Goal: Complete application form: Complete application form

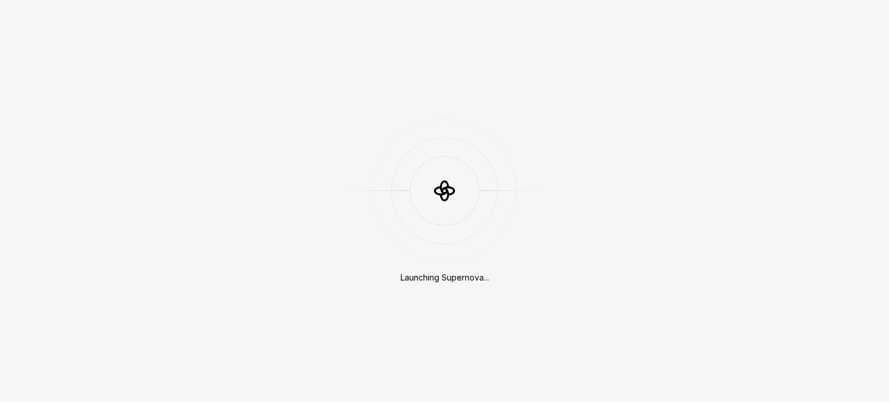
click at [415, 257] on div at bounding box center [445, 191] width 144 height 144
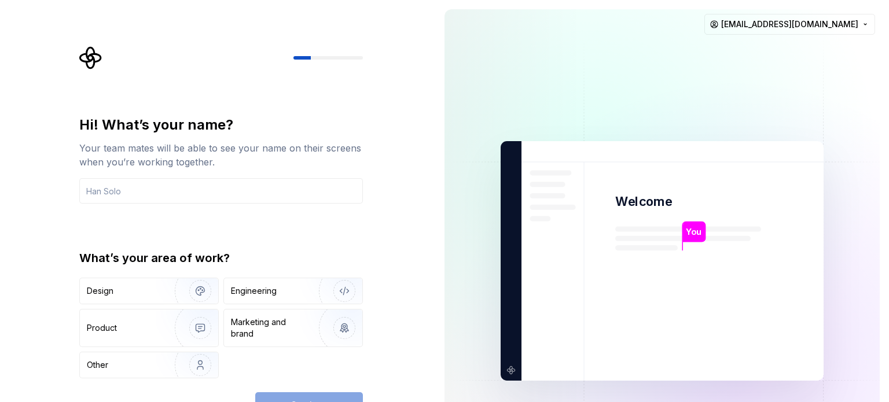
click at [427, 282] on div "Hi! What’s your name? Your team mates will be able to see your name on their sc…" at bounding box center [217, 261] width 435 height 522
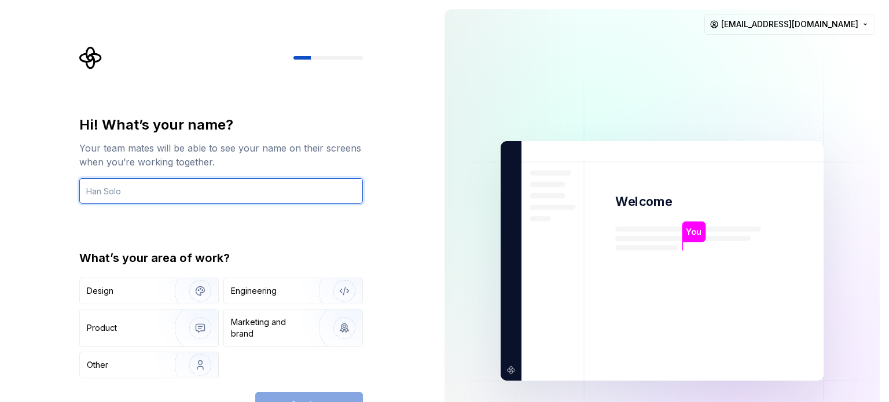
click at [183, 189] on input "text" at bounding box center [221, 190] width 284 height 25
type input "suku"
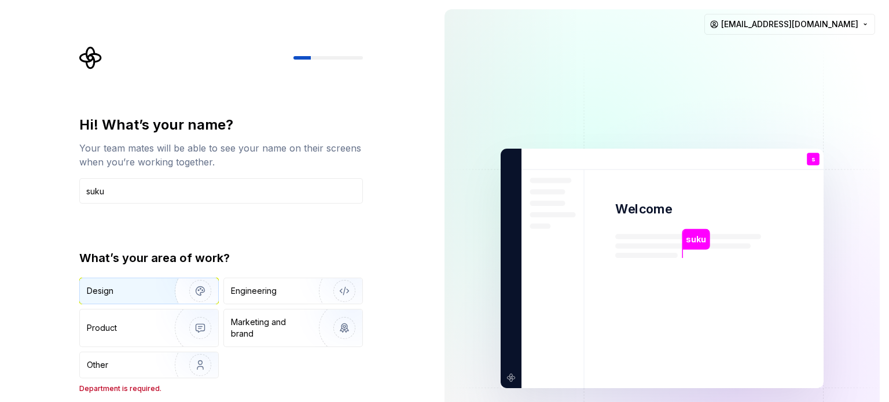
click at [137, 290] on div "Design" at bounding box center [123, 291] width 73 height 12
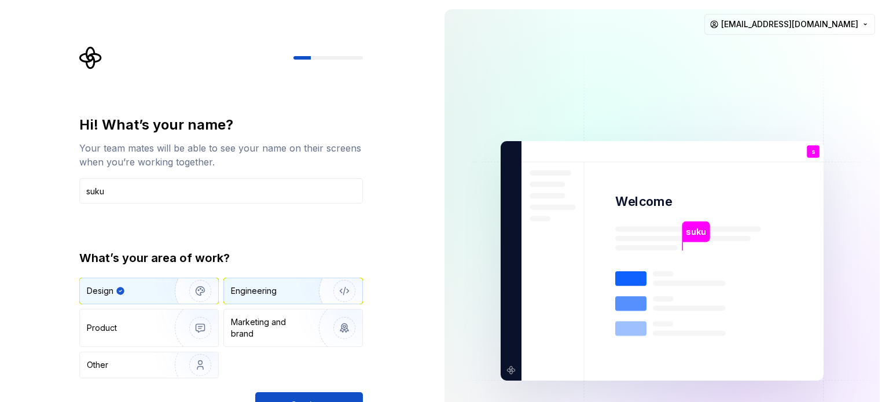
click at [243, 289] on div "Engineering" at bounding box center [254, 291] width 46 height 12
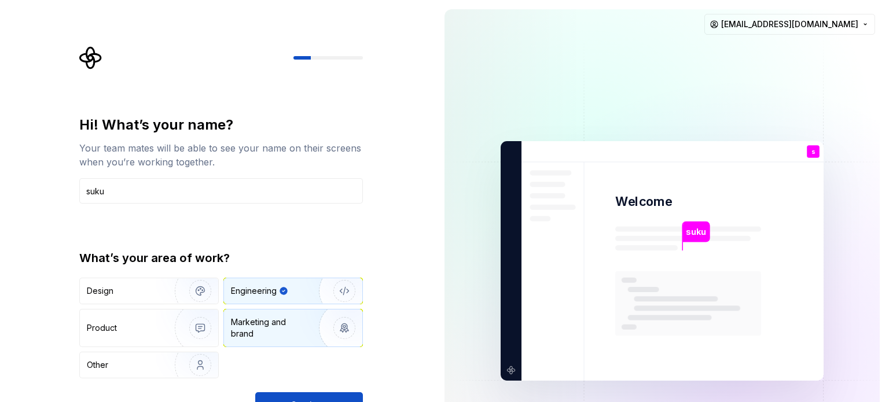
click at [243, 318] on div "Marketing and brand" at bounding box center [270, 328] width 78 height 23
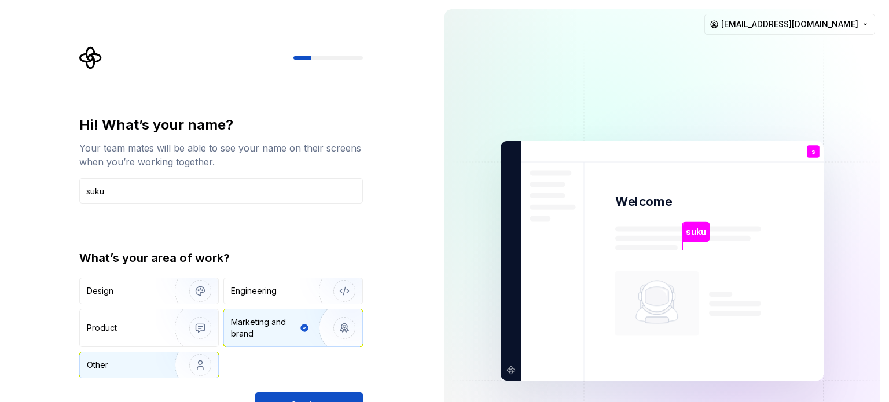
click at [196, 363] on img "button" at bounding box center [193, 366] width 74 height 78
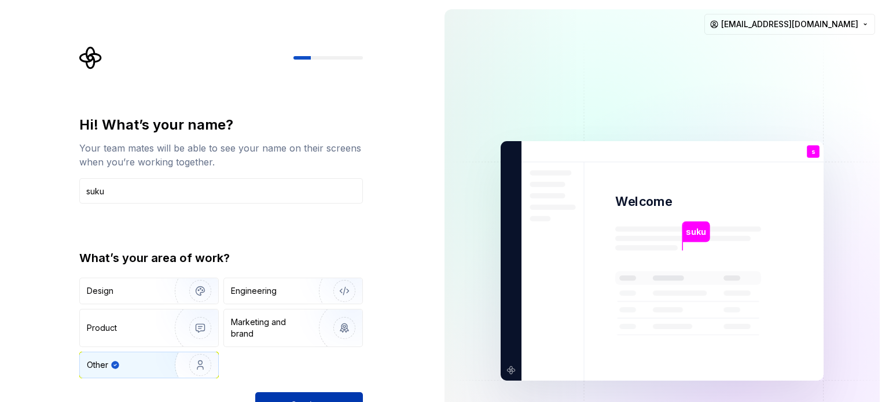
click at [287, 394] on button "Continue" at bounding box center [309, 405] width 108 height 25
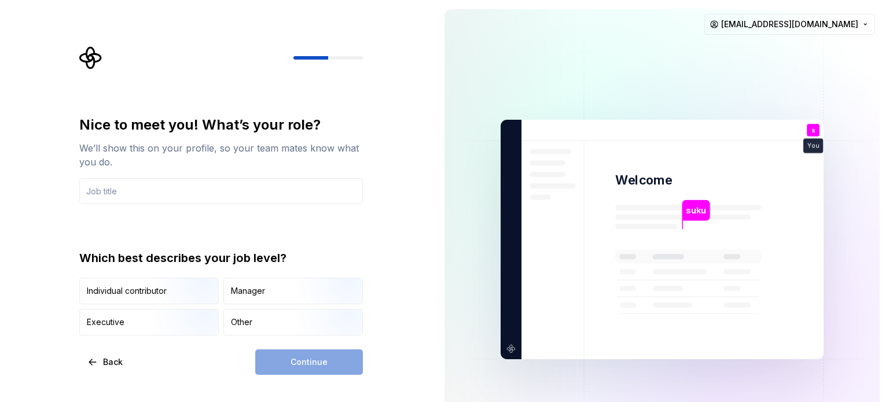
click at [254, 197] on input "text" at bounding box center [221, 190] width 284 height 25
type input "MIS"
click at [173, 326] on img "button" at bounding box center [190, 337] width 74 height 78
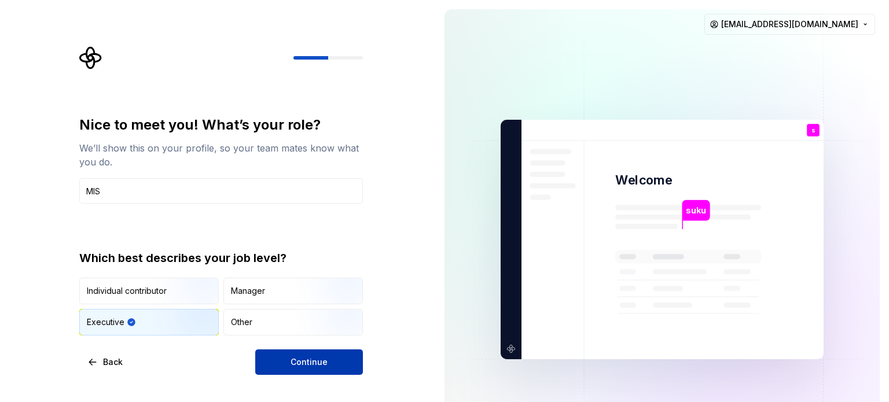
click at [269, 365] on button "Continue" at bounding box center [309, 362] width 108 height 25
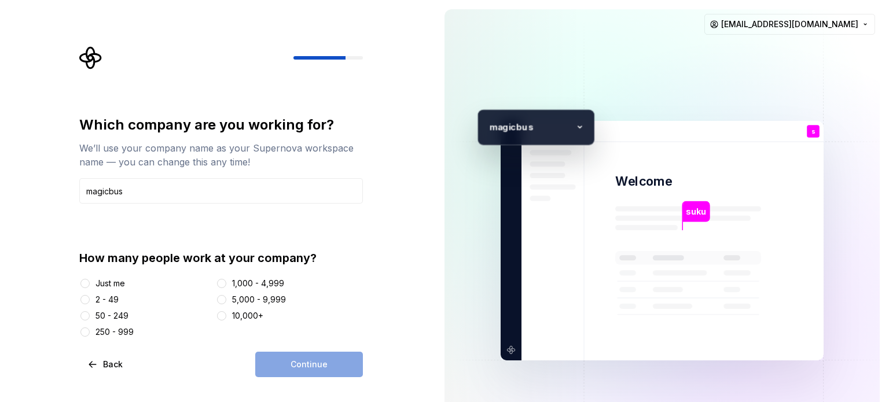
type input "magicbus"
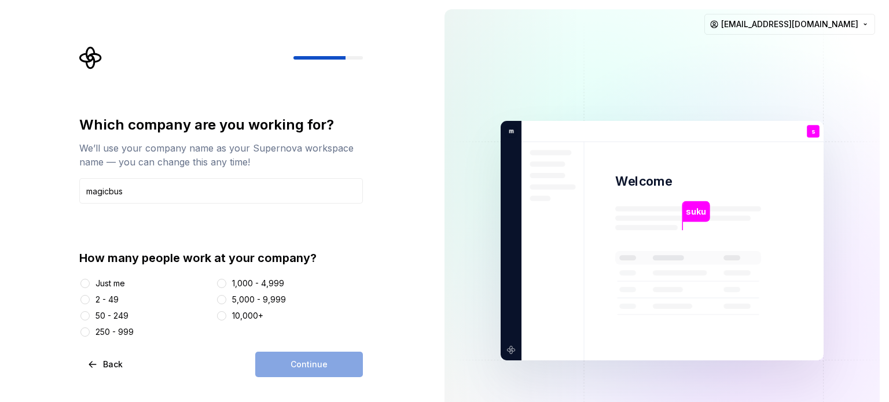
click at [98, 289] on div "Just me" at bounding box center [111, 284] width 30 height 12
click at [90, 288] on button "Just me" at bounding box center [84, 283] width 9 height 9
click at [288, 364] on button "Continue" at bounding box center [309, 364] width 108 height 25
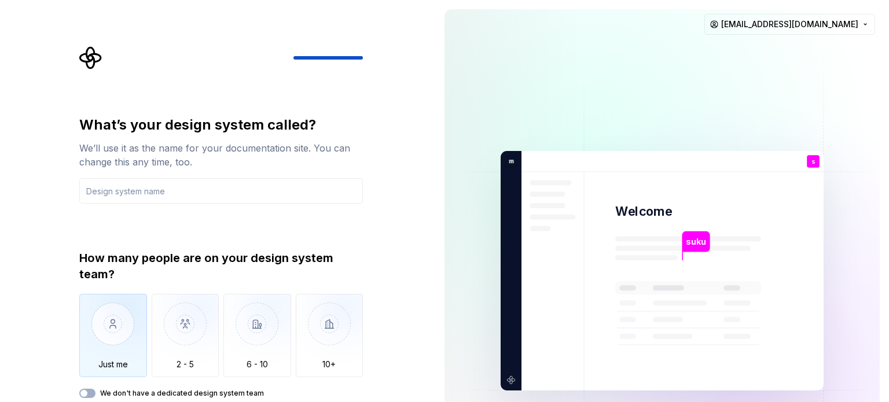
click at [111, 333] on img "button" at bounding box center [113, 333] width 68 height 78
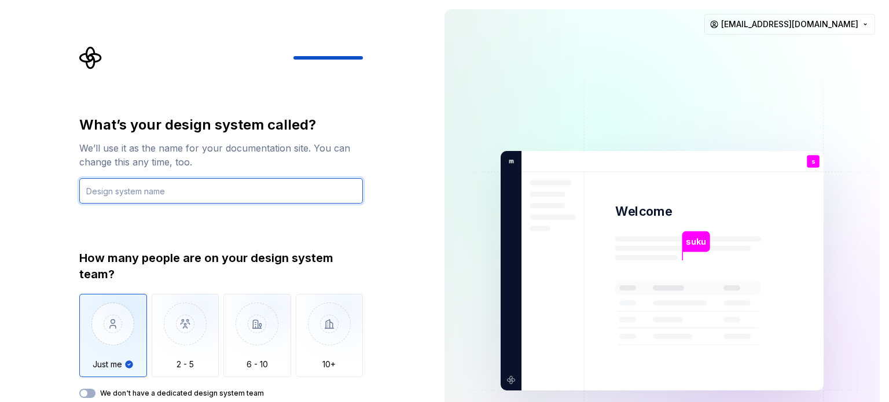
click at [214, 187] on input "text" at bounding box center [221, 190] width 284 height 25
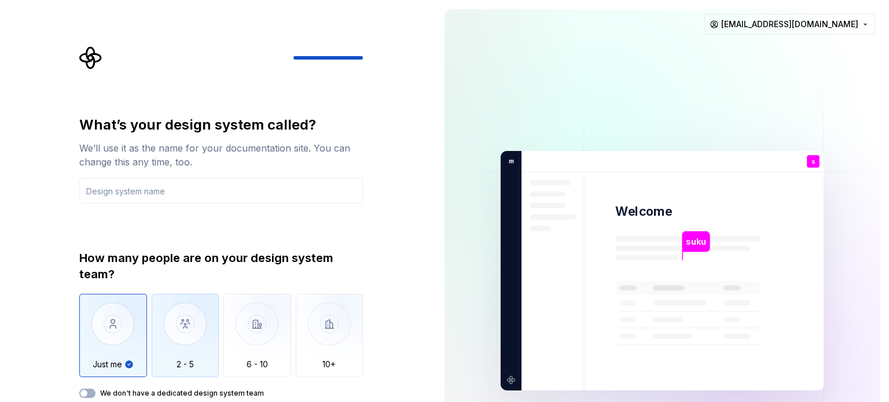
click at [203, 323] on img "button" at bounding box center [186, 333] width 68 height 78
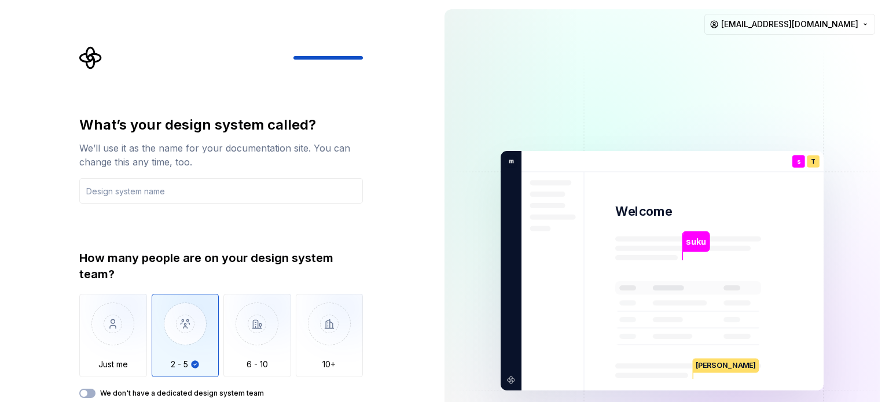
drag, startPoint x: 629, startPoint y: 240, endPoint x: 626, endPoint y: 226, distance: 14.8
click at [626, 226] on img at bounding box center [662, 271] width 469 height 547
click at [133, 337] on img "button" at bounding box center [113, 333] width 68 height 78
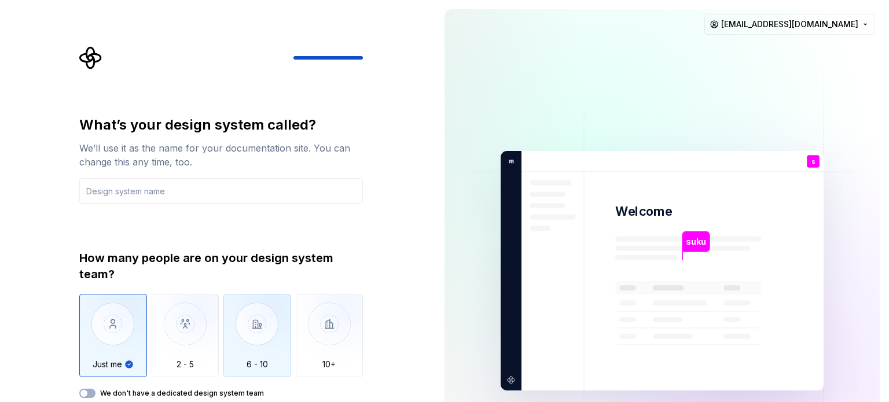
click at [229, 326] on img "button" at bounding box center [258, 333] width 68 height 78
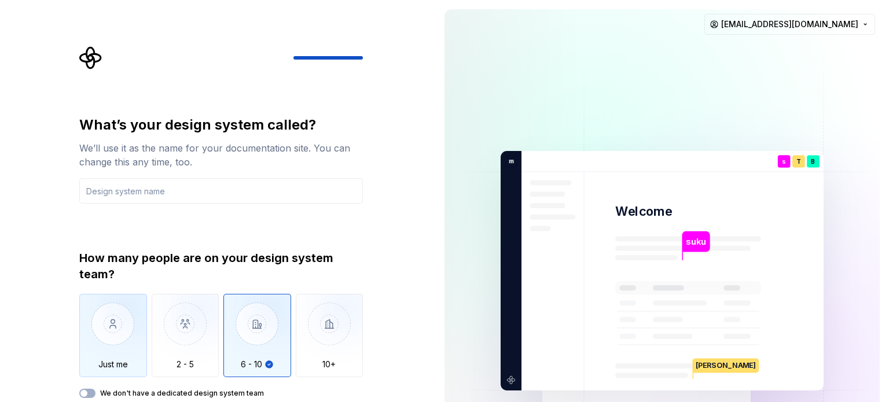
click at [125, 347] on img "button" at bounding box center [113, 333] width 68 height 78
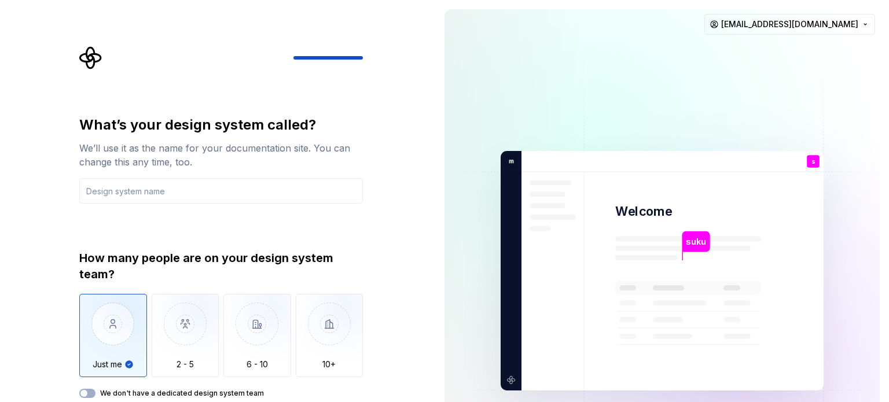
click at [99, 390] on div "We don't have a dedicated design system team" at bounding box center [221, 393] width 284 height 9
click at [163, 204] on div "What’s your design system called? We’ll use it as the name for your documentati…" at bounding box center [221, 257] width 284 height 283
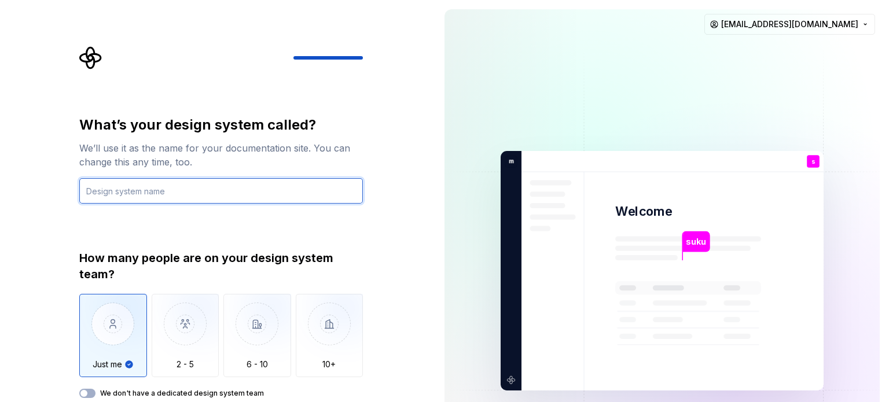
click at [153, 192] on input "text" at bounding box center [221, 190] width 284 height 25
type input "S"
type input "speaking ai"
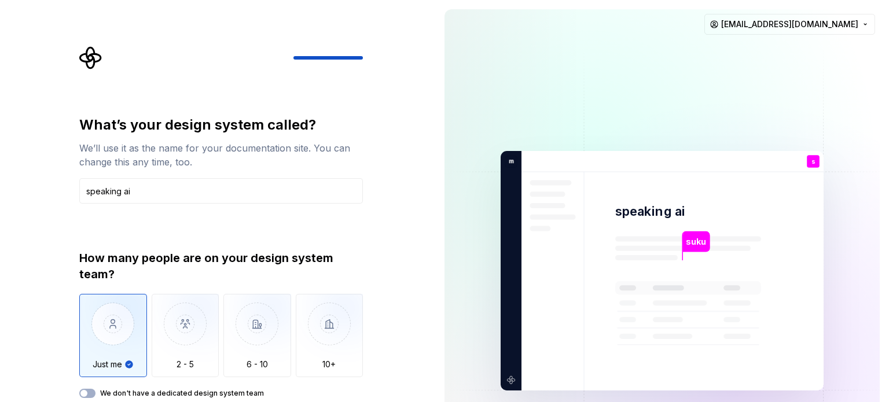
click at [138, 259] on div "How many people are on your design system team?" at bounding box center [221, 266] width 284 height 32
click at [350, 250] on div "How many people are on your design system team?" at bounding box center [221, 266] width 284 height 32
click at [127, 315] on img "button" at bounding box center [113, 333] width 68 height 78
click at [168, 233] on div "What’s your design system called? We’ll use it as the name for your documentati…" at bounding box center [221, 257] width 284 height 283
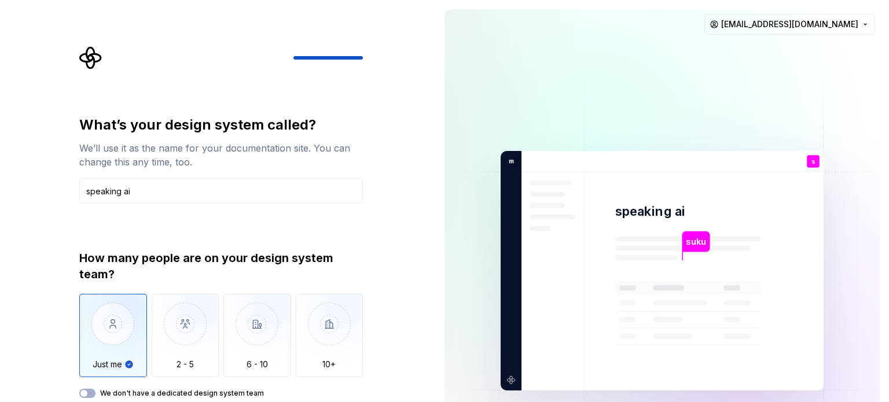
click at [168, 233] on div "What’s your design system called? We’ll use it as the name for your documentati…" at bounding box center [221, 257] width 284 height 283
click at [89, 390] on button "We don't have a dedicated design system team" at bounding box center [87, 393] width 16 height 9
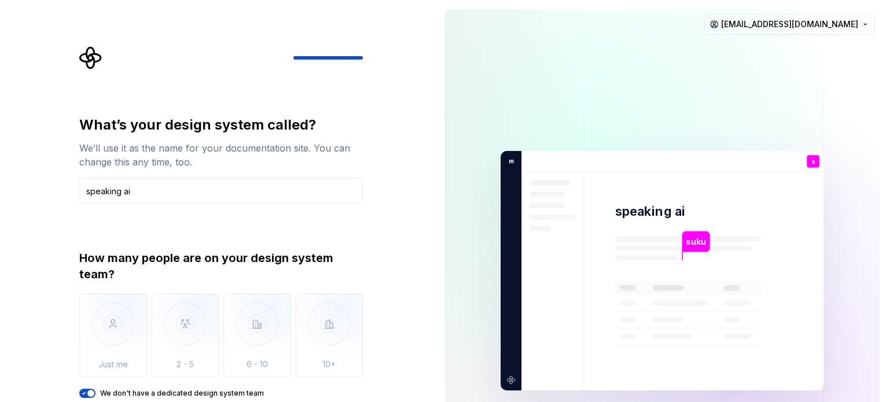
click at [210, 217] on div "What’s your design system called? We’ll use it as the name for your documentati…" at bounding box center [221, 257] width 284 height 283
drag, startPoint x: 210, startPoint y: 217, endPoint x: 177, endPoint y: 263, distance: 57.2
click at [177, 263] on div "How many people are on your design system team?" at bounding box center [221, 266] width 284 height 32
click at [87, 393] on span "button" at bounding box center [90, 393] width 7 height 7
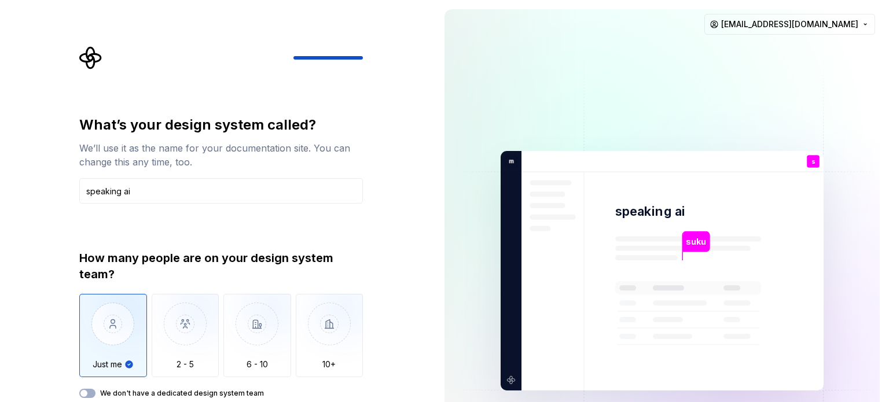
click at [100, 356] on img "button" at bounding box center [113, 333] width 68 height 78
click at [116, 257] on div "How many people are on your design system team?" at bounding box center [221, 266] width 284 height 32
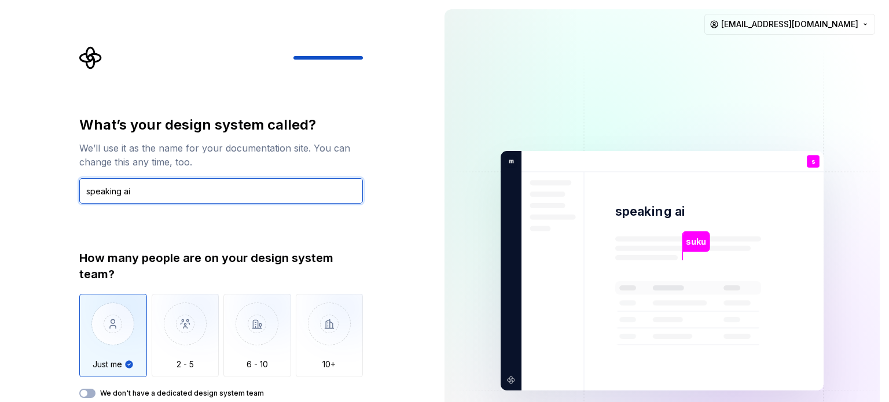
click at [251, 196] on input "speaking ai" at bounding box center [221, 190] width 284 height 25
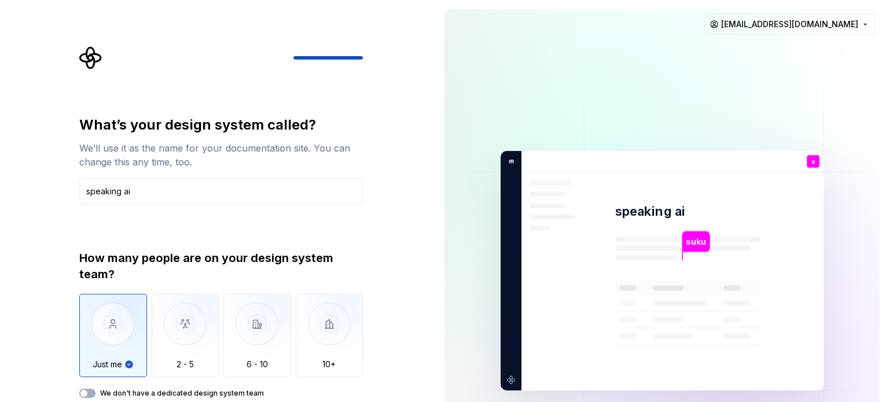
click at [610, 271] on img at bounding box center [662, 271] width 469 height 547
click at [637, 201] on img at bounding box center [662, 271] width 469 height 547
click at [360, 155] on div "We’ll use it as the name for your documentation site. You can change this any t…" at bounding box center [221, 155] width 284 height 28
click at [328, 346] on img "button" at bounding box center [330, 333] width 68 height 78
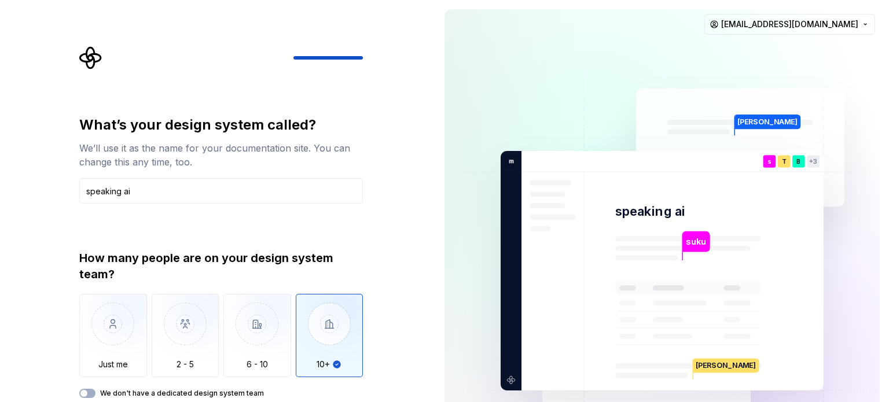
click at [745, 125] on img at bounding box center [662, 271] width 469 height 547
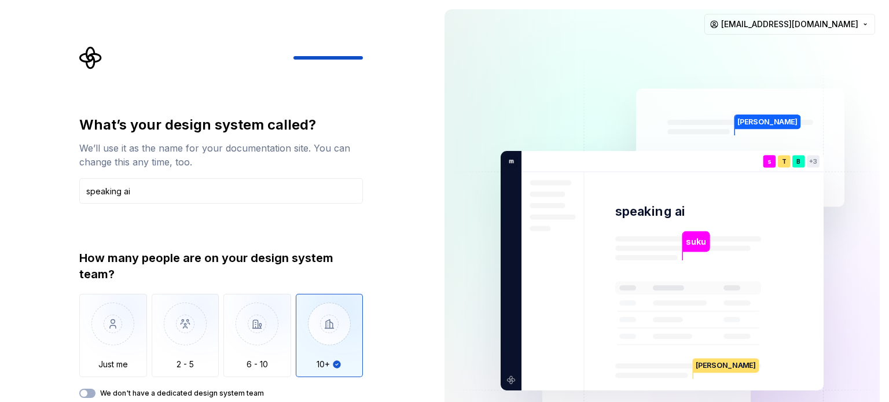
click at [775, 160] on div "s You MIS" at bounding box center [770, 161] width 13 height 13
click at [263, 326] on img "button" at bounding box center [258, 333] width 68 height 78
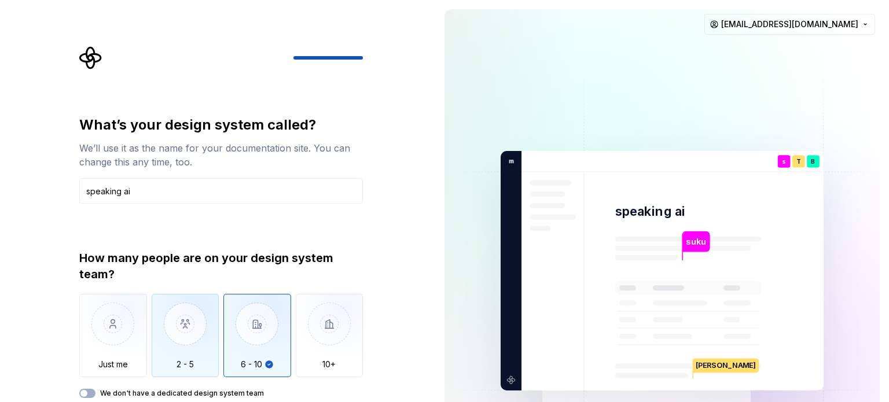
click at [156, 340] on img "button" at bounding box center [186, 333] width 68 height 78
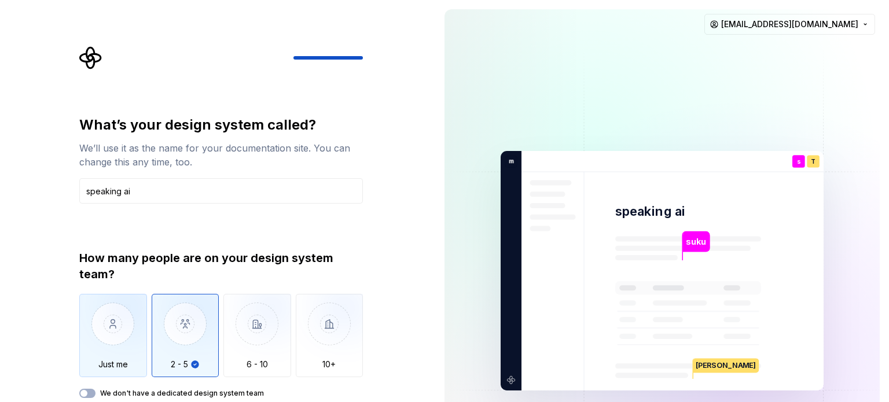
click at [119, 346] on img "button" at bounding box center [113, 333] width 68 height 78
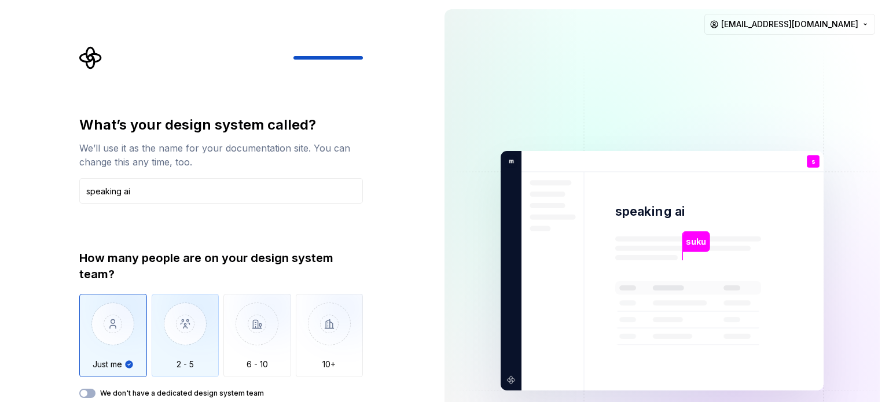
click at [194, 350] on img "button" at bounding box center [186, 333] width 68 height 78
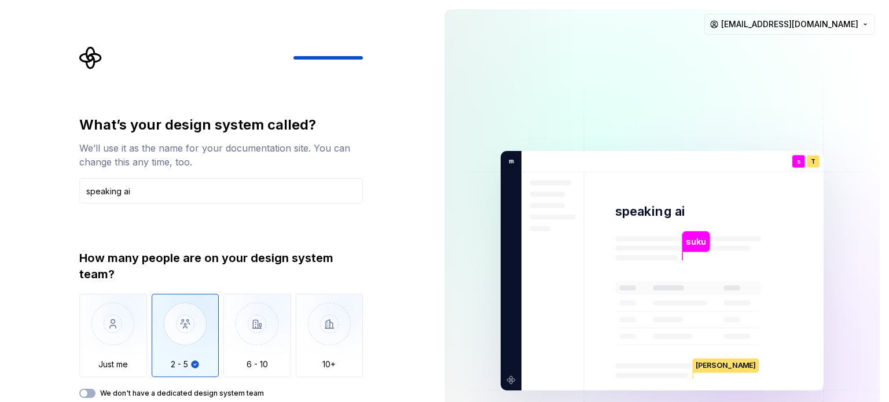
click at [222, 261] on div "How many people are on your design system team?" at bounding box center [221, 266] width 284 height 32
click at [709, 368] on p "[PERSON_NAME]" at bounding box center [726, 365] width 65 height 14
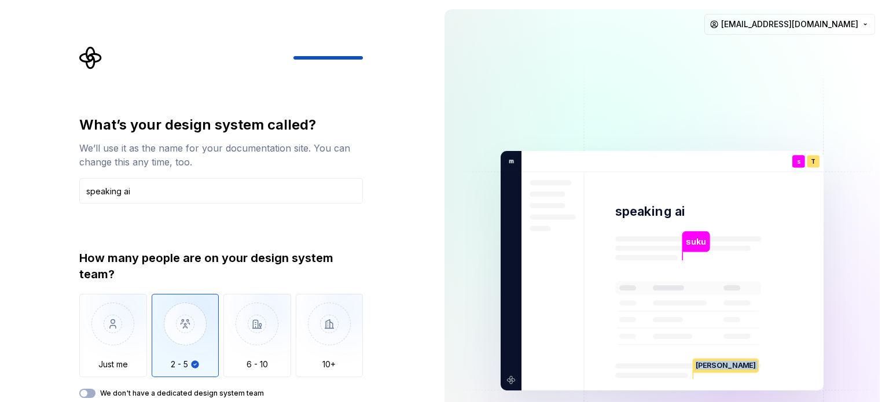
click at [709, 368] on p "[PERSON_NAME]" at bounding box center [726, 365] width 65 height 14
click at [565, 288] on img at bounding box center [662, 271] width 469 height 547
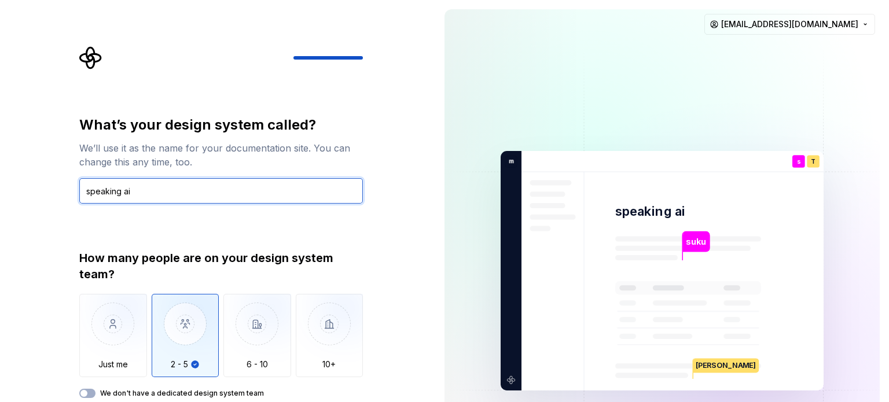
click at [294, 182] on input "speaking ai" at bounding box center [221, 190] width 284 height 25
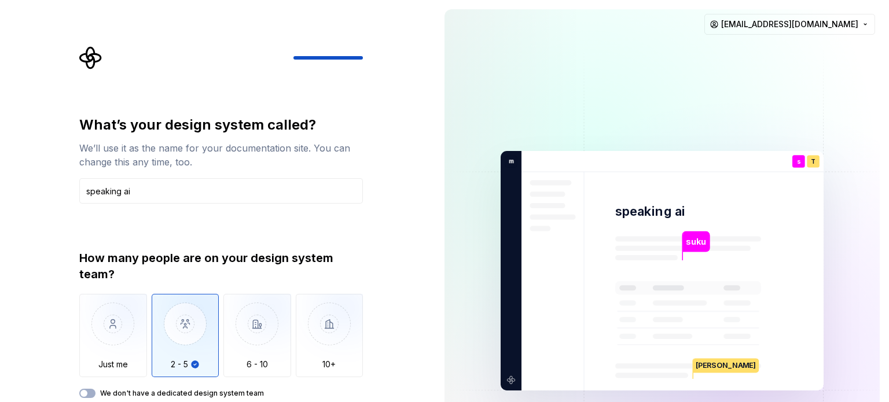
click at [463, 148] on img at bounding box center [662, 271] width 469 height 547
